Goal: Information Seeking & Learning: Learn about a topic

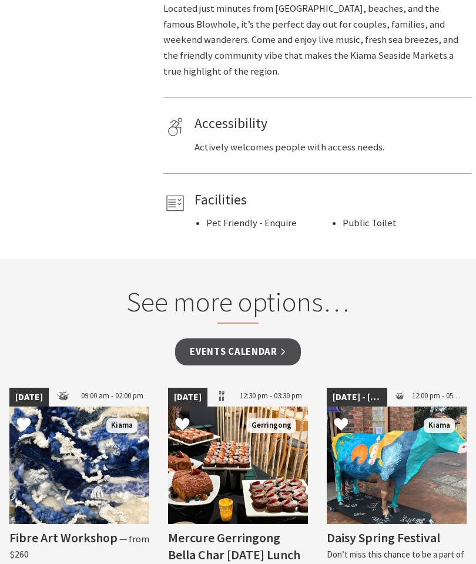
scroll to position [765, 0]
click at [278, 338] on link "Events Calendar" at bounding box center [238, 352] width 126 height 28
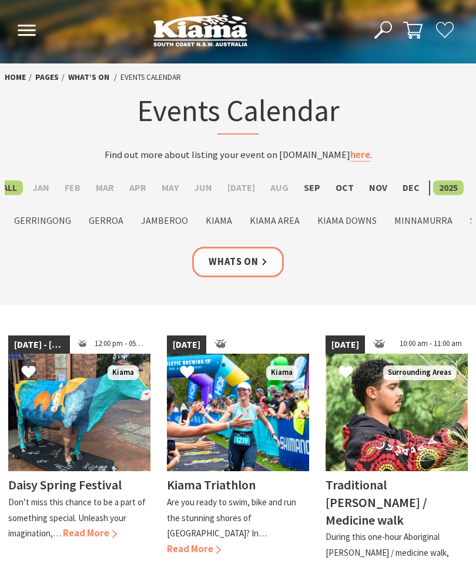
click at [302, 187] on label "Sep" at bounding box center [312, 187] width 28 height 15
click at [0, 0] on input "Sep" at bounding box center [0, 0] width 0 height 0
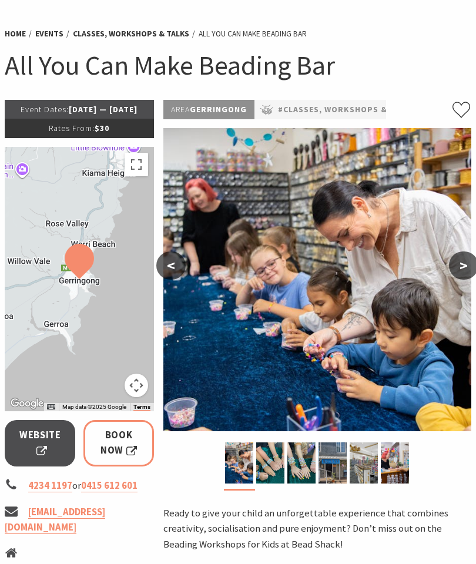
scroll to position [70, 0]
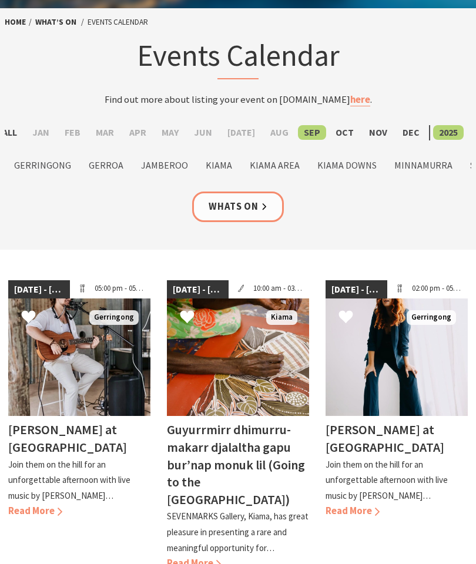
scroll to position [38, 0]
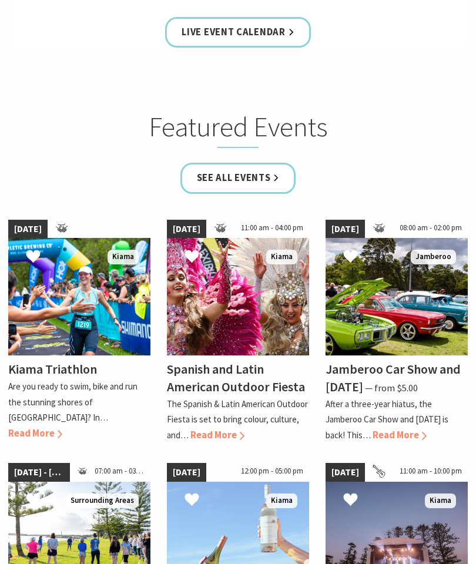
scroll to position [651, 0]
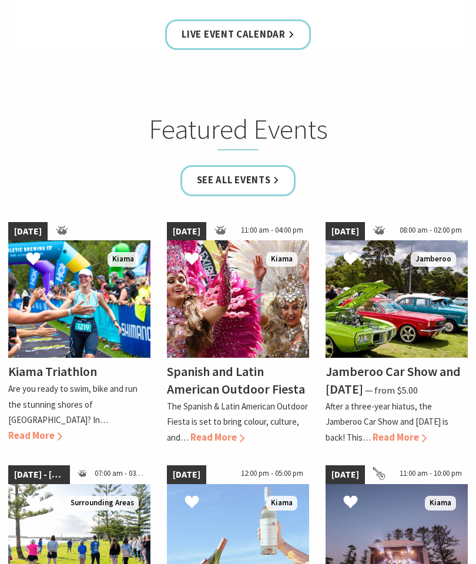
click at [280, 196] on link "See all Events" at bounding box center [238, 180] width 116 height 31
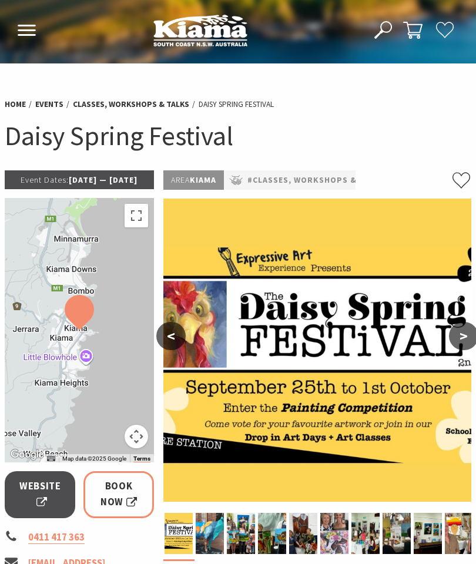
click at [455, 335] on button ">" at bounding box center [463, 336] width 29 height 28
click at [451, 331] on button ">" at bounding box center [463, 336] width 29 height 28
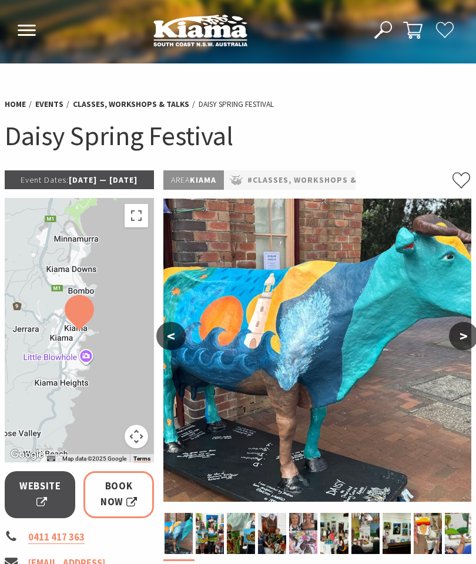
click at [461, 337] on button ">" at bounding box center [463, 336] width 29 height 28
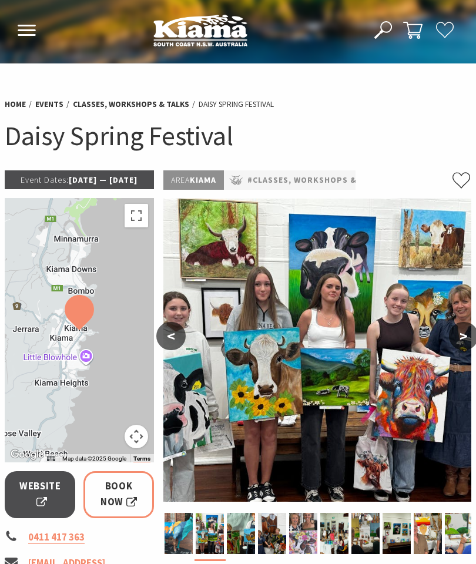
click at [460, 336] on button ">" at bounding box center [463, 336] width 29 height 28
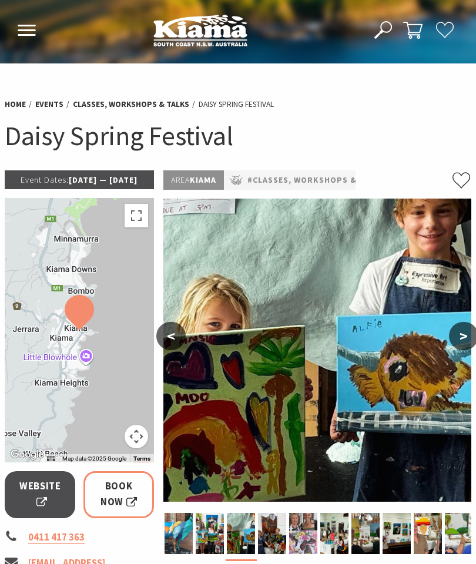
click at [457, 337] on button ">" at bounding box center [463, 336] width 29 height 28
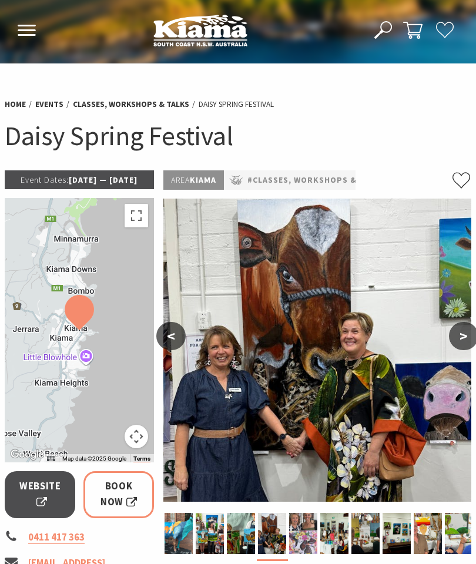
click at [460, 338] on button ">" at bounding box center [463, 336] width 29 height 28
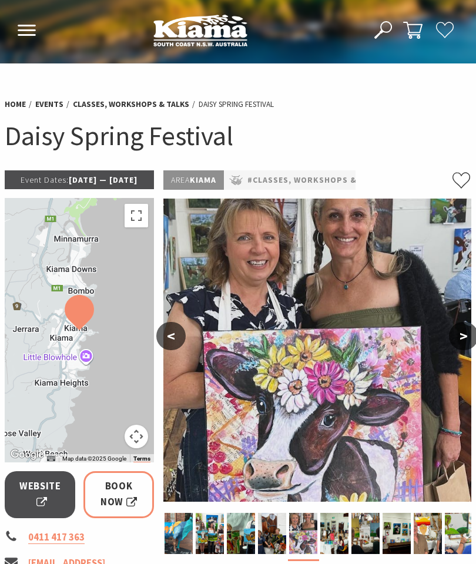
click at [460, 338] on button ">" at bounding box center [463, 336] width 29 height 28
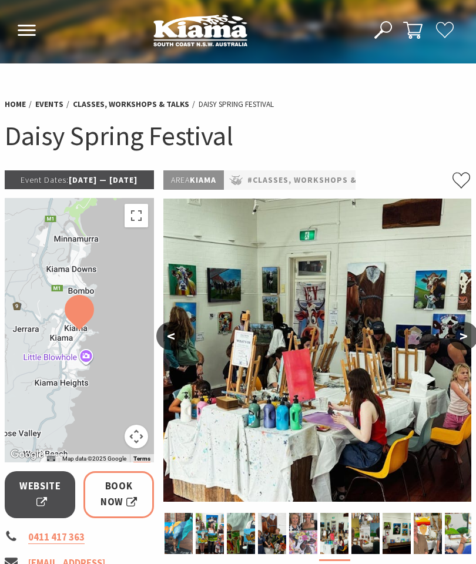
click at [460, 339] on button ">" at bounding box center [463, 336] width 29 height 28
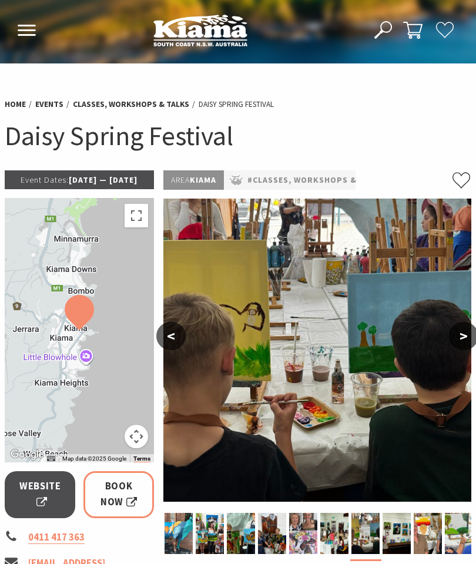
click at [458, 339] on button ">" at bounding box center [463, 336] width 29 height 28
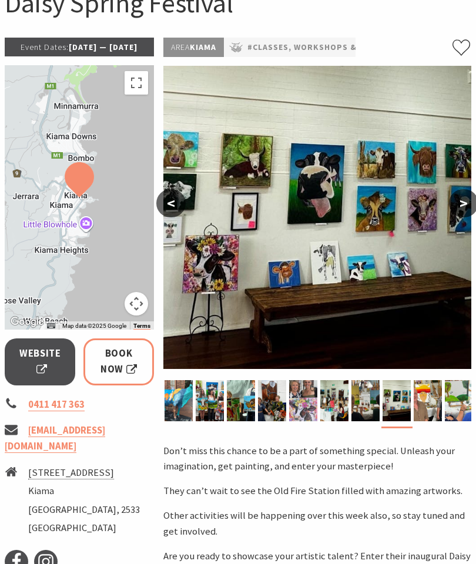
scroll to position [127, 0]
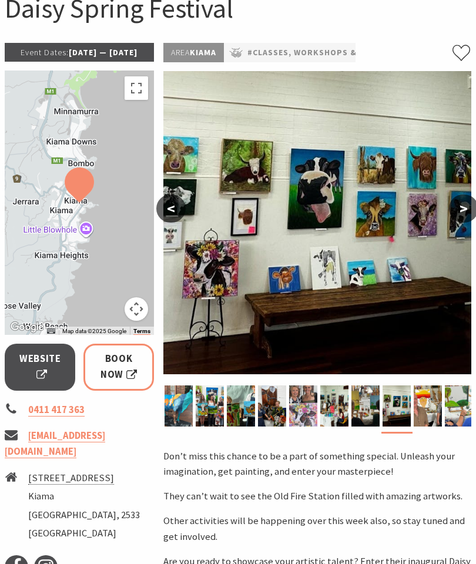
click at [41, 374] on span "Website" at bounding box center [40, 367] width 42 height 31
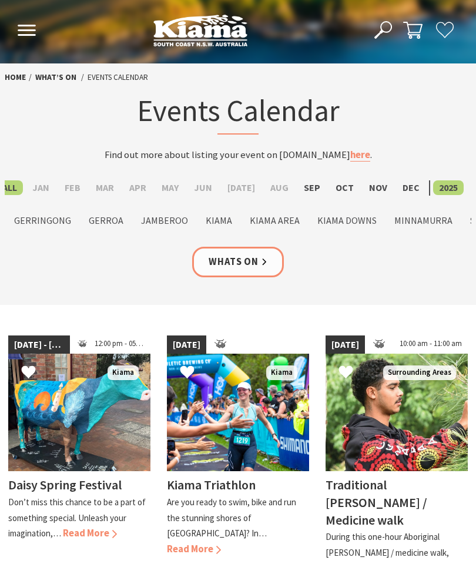
scroll to position [22, 0]
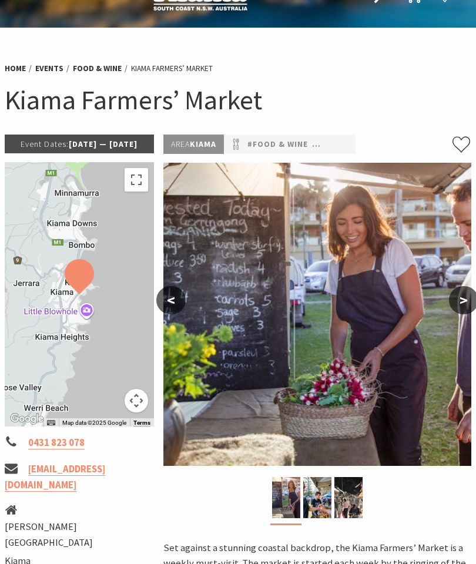
scroll to position [36, 0]
click at [470, 289] on button ">" at bounding box center [463, 300] width 29 height 28
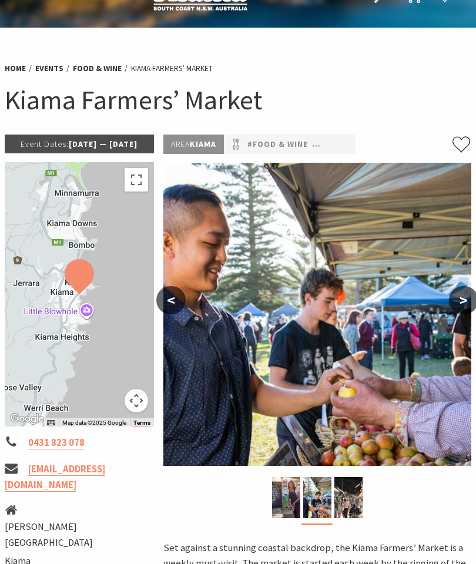
click at [472, 302] on button ">" at bounding box center [463, 300] width 29 height 28
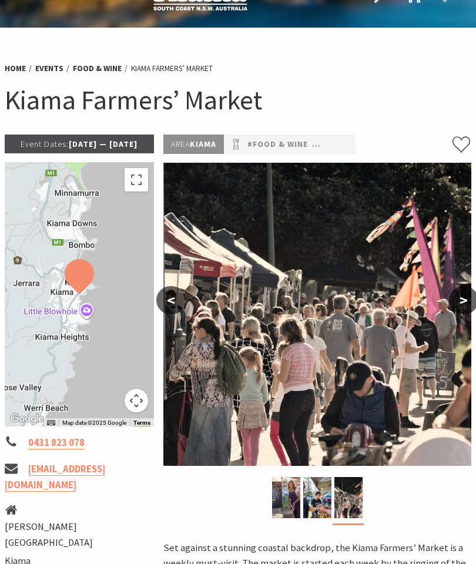
click at [471, 301] on button ">" at bounding box center [463, 300] width 29 height 28
click at [462, 297] on button ">" at bounding box center [463, 300] width 29 height 28
click at [460, 299] on button ">" at bounding box center [463, 300] width 29 height 28
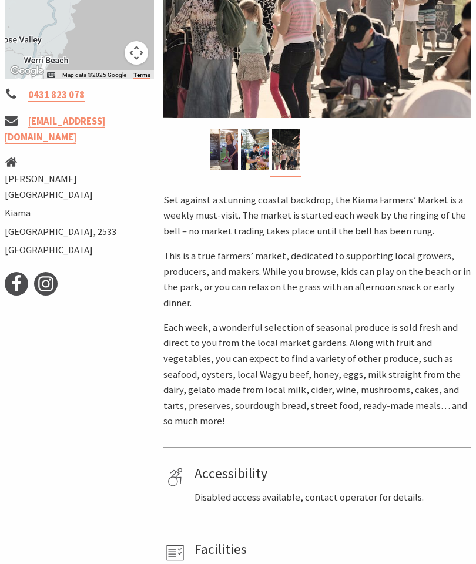
scroll to position [383, 0]
click at [47, 277] on use at bounding box center [45, 284] width 15 height 15
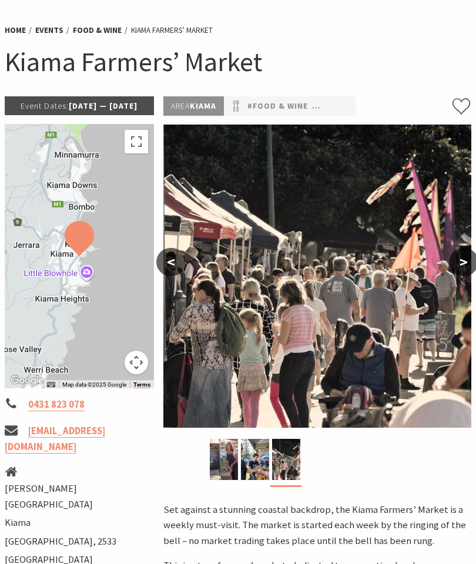
scroll to position [73, 0]
